Goal: Information Seeking & Learning: Learn about a topic

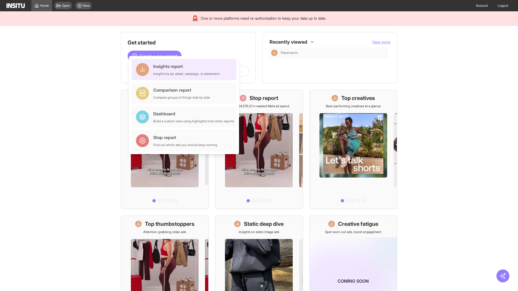
click at [185, 70] on div "Insights report Insights by ad, adset, campaign, or placement" at bounding box center [186, 69] width 66 height 13
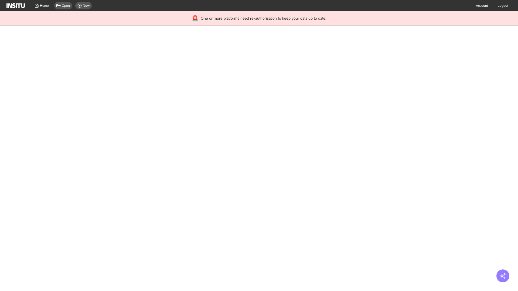
select select "**"
